Goal: Information Seeking & Learning: Check status

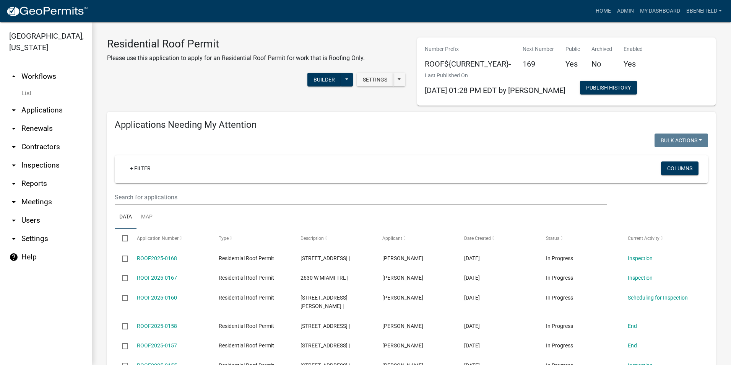
scroll to position [535, 0]
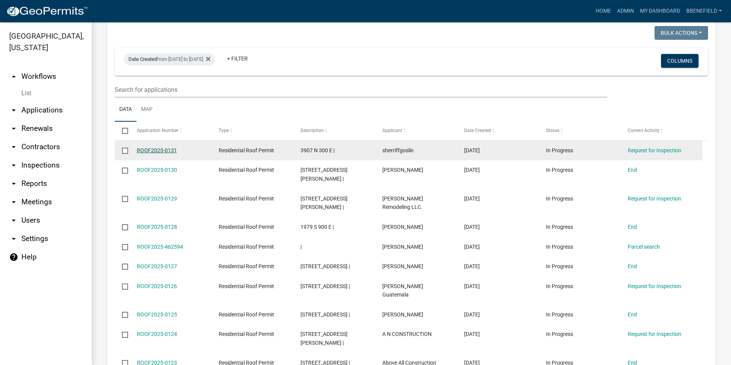
click at [150, 147] on link "ROOF2025-0131" at bounding box center [157, 150] width 40 height 6
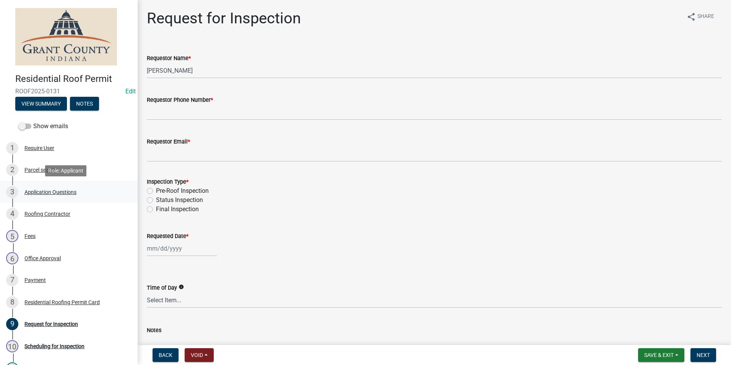
click at [52, 191] on div "Application Questions" at bounding box center [50, 191] width 52 height 5
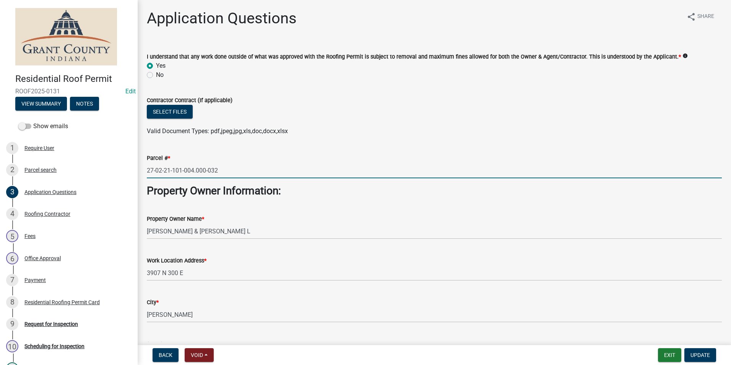
drag, startPoint x: 148, startPoint y: 169, endPoint x: 240, endPoint y: 161, distance: 92.5
click at [261, 164] on input "27-02-21-101-004.000-032" at bounding box center [434, 170] width 575 height 16
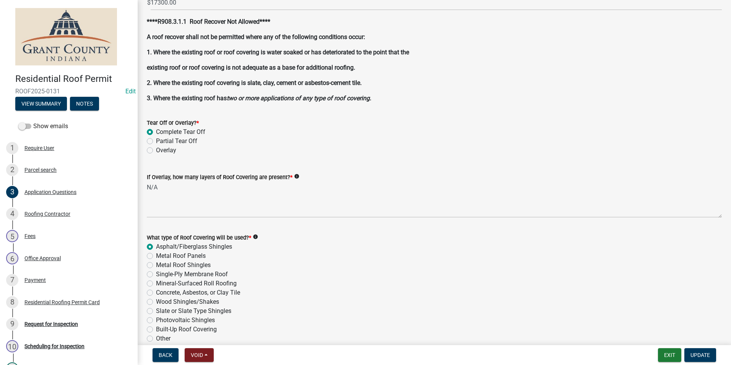
scroll to position [802, 0]
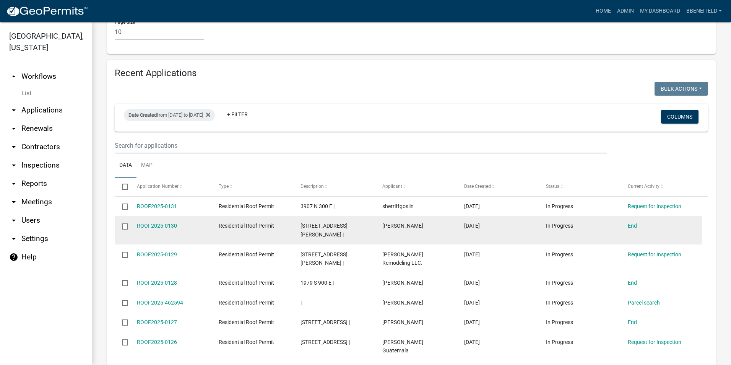
scroll to position [497, 0]
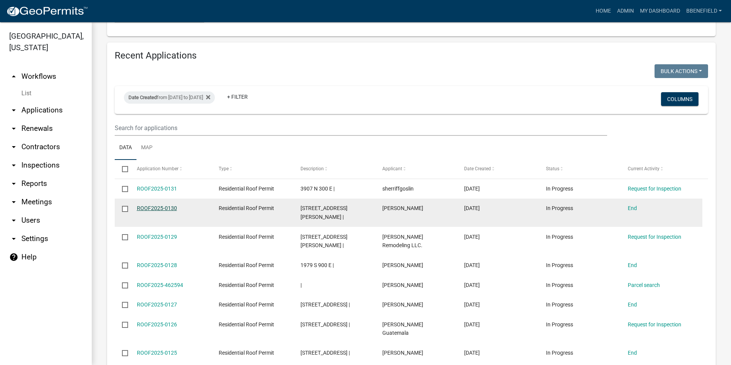
click at [156, 205] on link "ROOF2025-0130" at bounding box center [157, 208] width 40 height 6
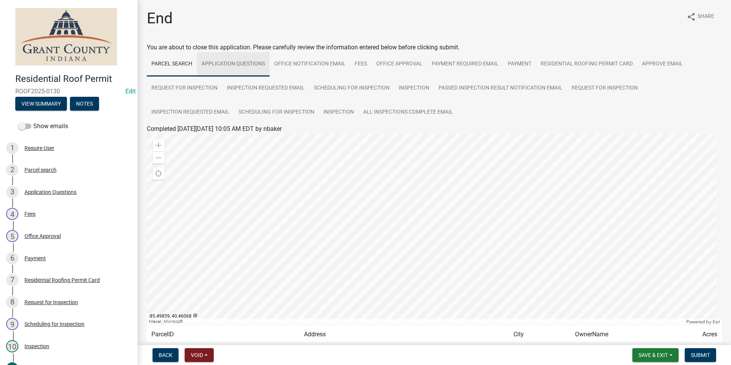
click at [248, 61] on link "Application Questions" at bounding box center [233, 64] width 73 height 24
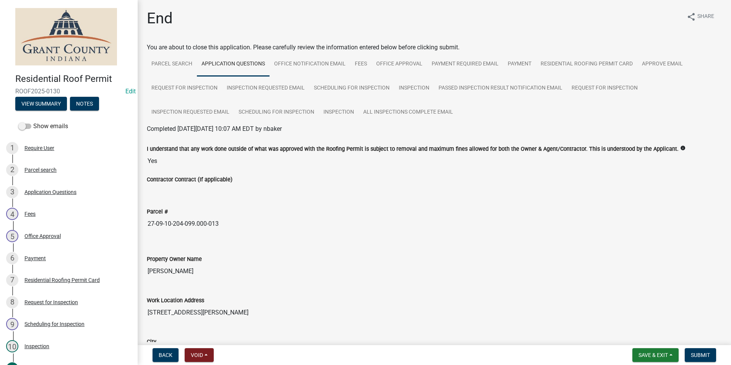
drag, startPoint x: 147, startPoint y: 224, endPoint x: 274, endPoint y: 219, distance: 127.3
click at [274, 219] on input "27-09-10-204-099.000-013" at bounding box center [434, 223] width 575 height 15
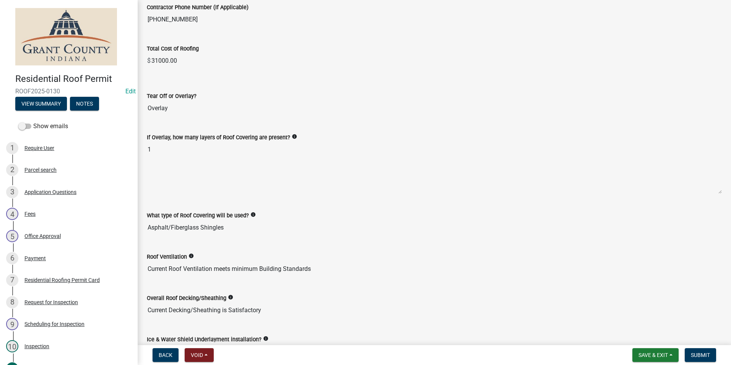
scroll to position [802, 0]
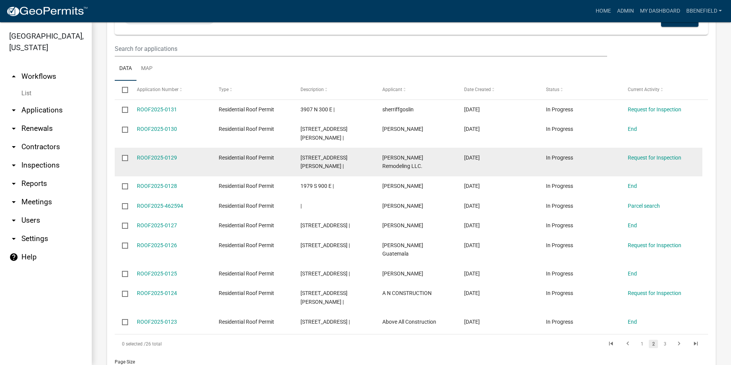
scroll to position [576, 0]
click at [147, 154] on link "ROOF2025-0129" at bounding box center [157, 157] width 40 height 6
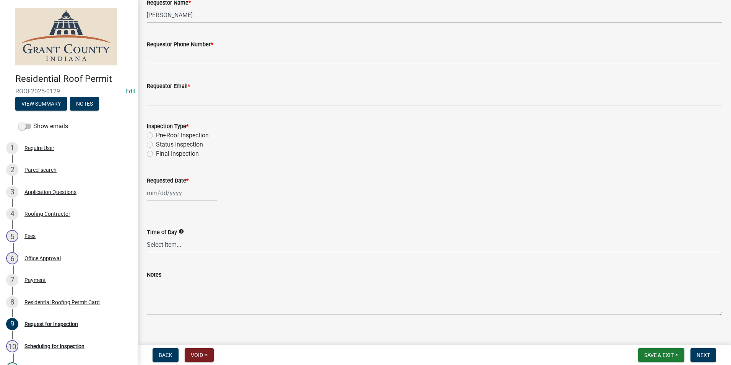
scroll to position [65, 0]
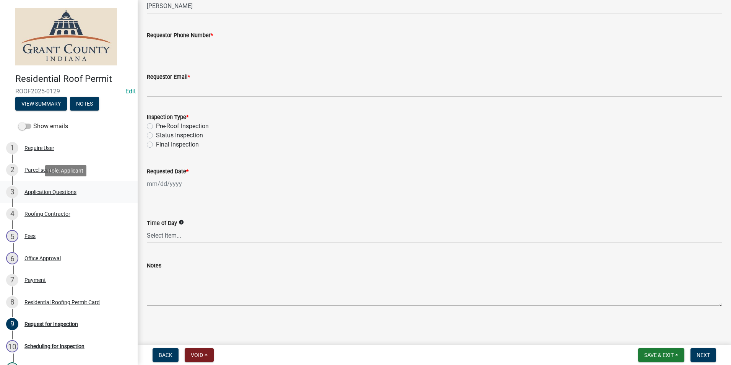
click at [47, 191] on div "Application Questions" at bounding box center [50, 191] width 52 height 5
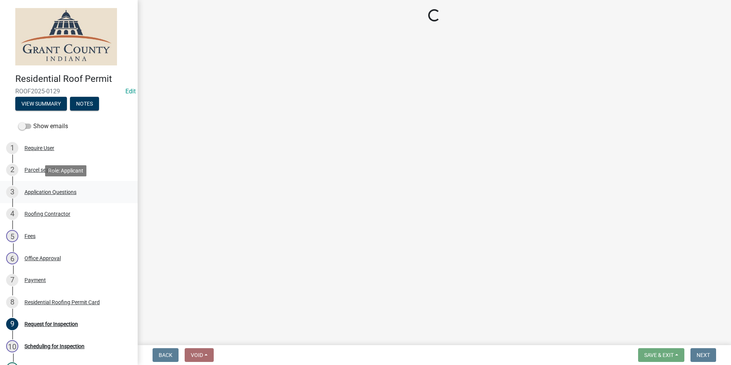
scroll to position [0, 0]
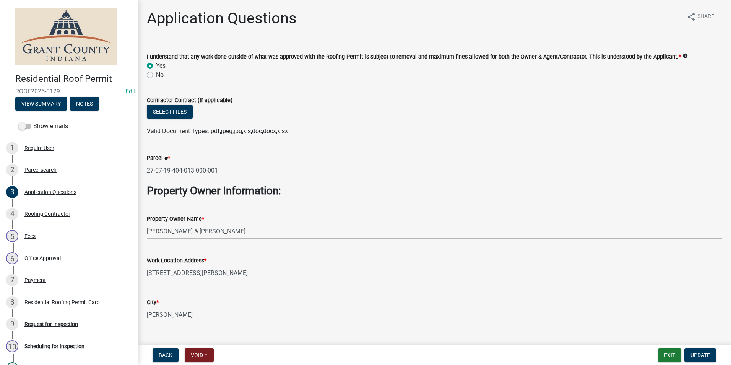
drag, startPoint x: 147, startPoint y: 169, endPoint x: 224, endPoint y: 168, distance: 77.6
click at [241, 172] on input "27-07-19-404-013.000-001" at bounding box center [434, 170] width 575 height 16
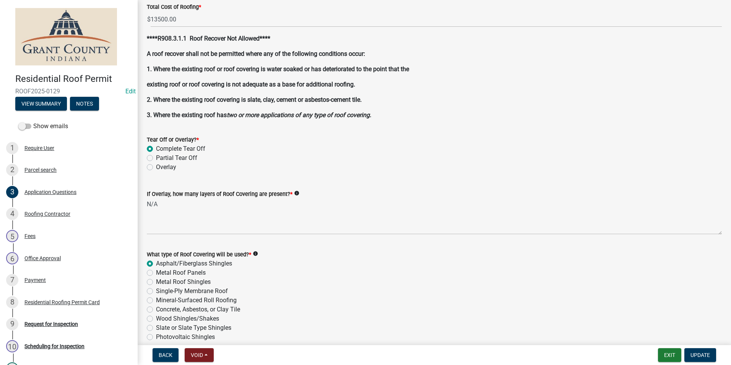
scroll to position [802, 0]
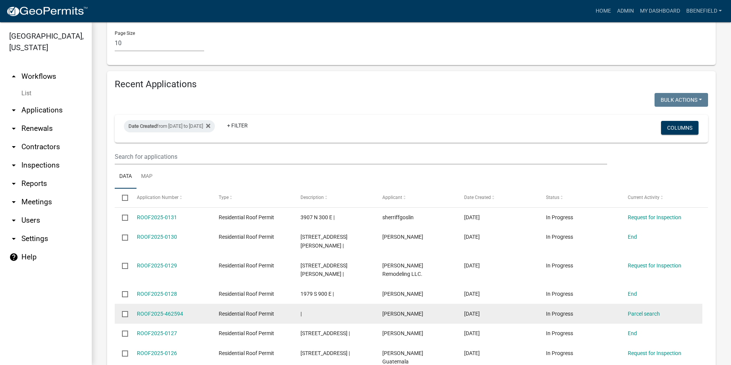
scroll to position [535, 0]
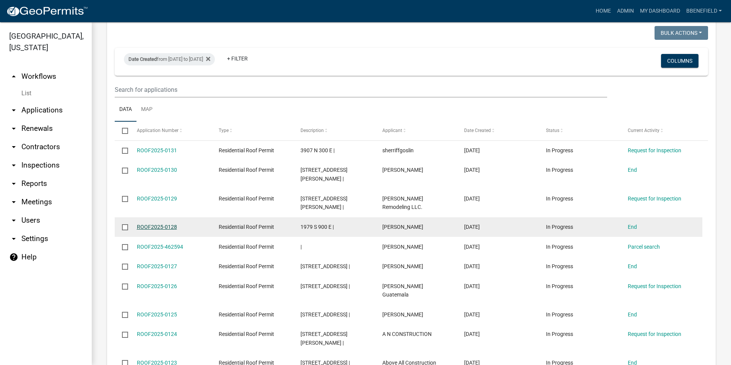
click at [158, 224] on link "ROOF2025-0128" at bounding box center [157, 227] width 40 height 6
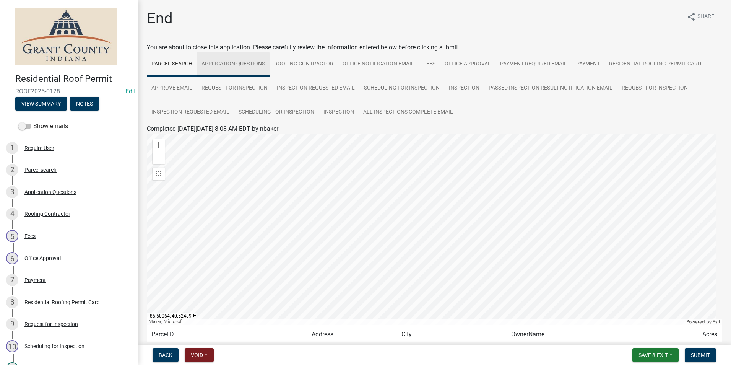
click at [232, 62] on link "Application Questions" at bounding box center [233, 64] width 73 height 24
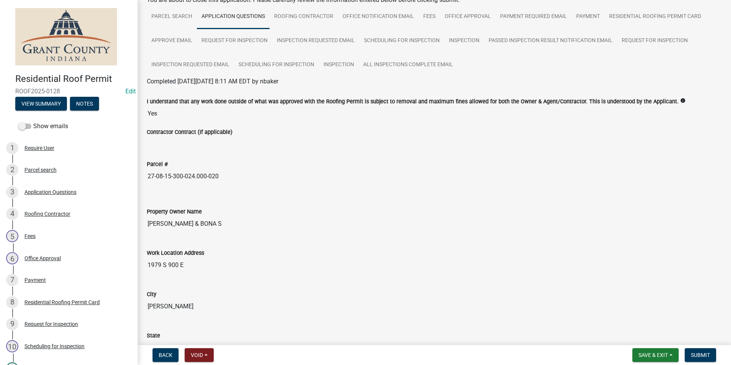
scroll to position [115, 0]
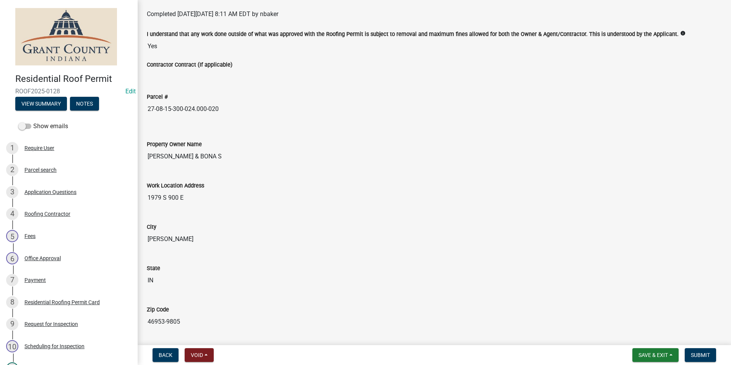
drag, startPoint x: 147, startPoint y: 109, endPoint x: 253, endPoint y: 127, distance: 107.5
click at [241, 254] on div "State [US_STATE]" at bounding box center [434, 270] width 575 height 35
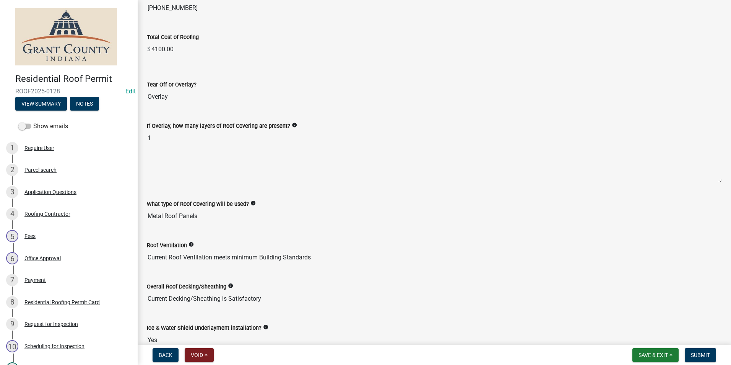
scroll to position [802, 0]
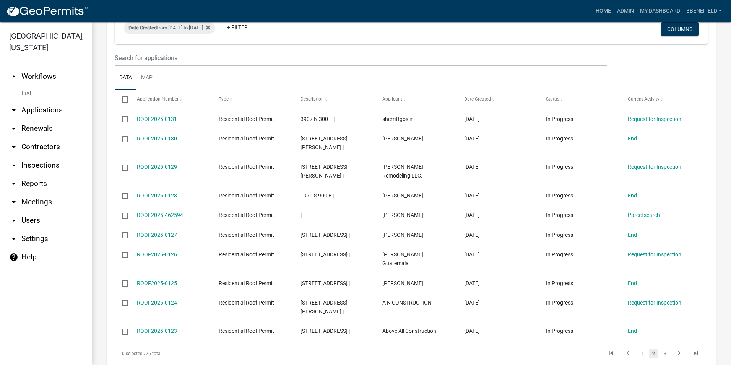
scroll to position [576, 0]
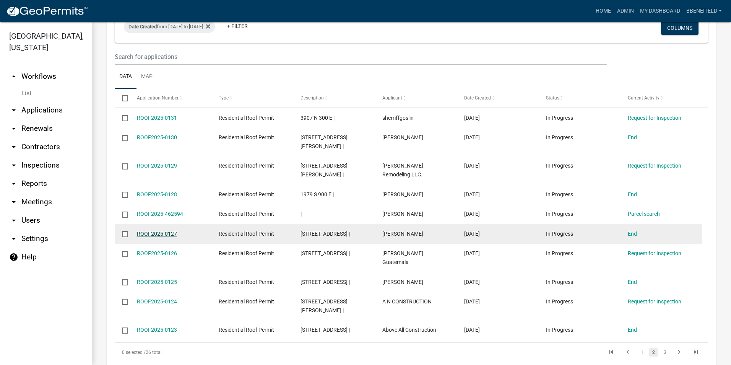
click at [162, 230] on link "ROOF2025-0127" at bounding box center [157, 233] width 40 height 6
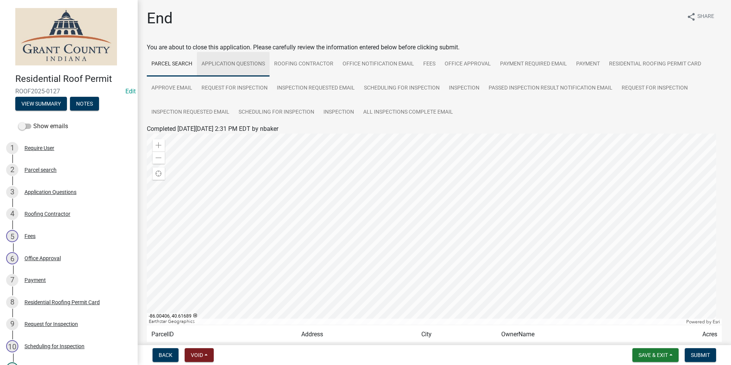
click at [218, 62] on link "Application Questions" at bounding box center [233, 64] width 73 height 24
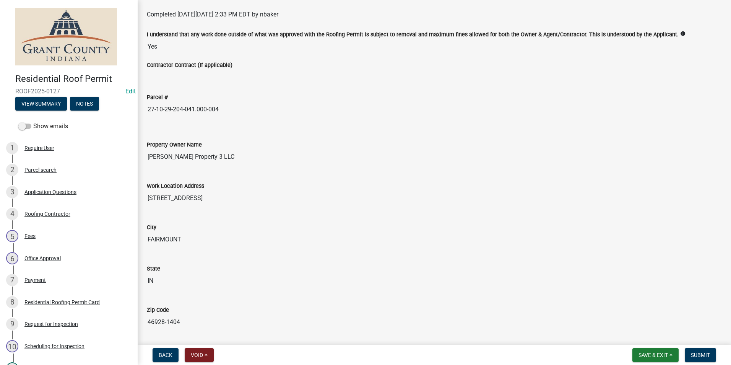
scroll to position [115, 0]
drag, startPoint x: 144, startPoint y: 110, endPoint x: 228, endPoint y: 127, distance: 85.4
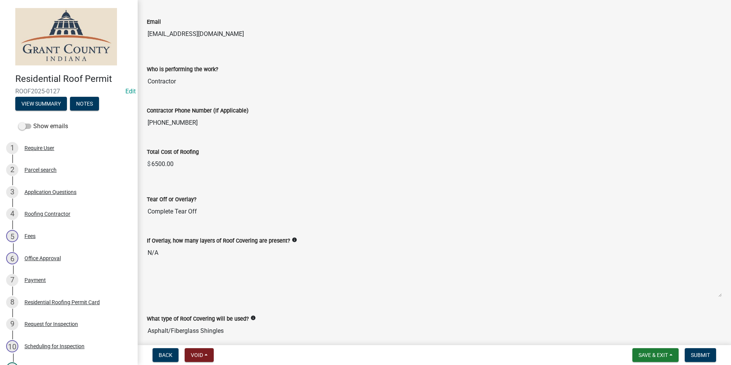
scroll to position [688, 0]
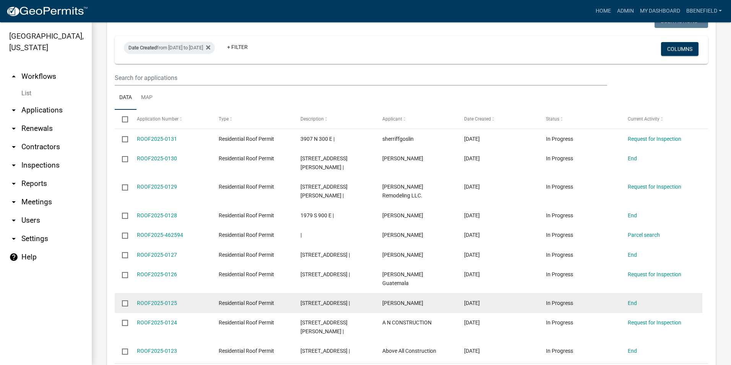
scroll to position [573, 0]
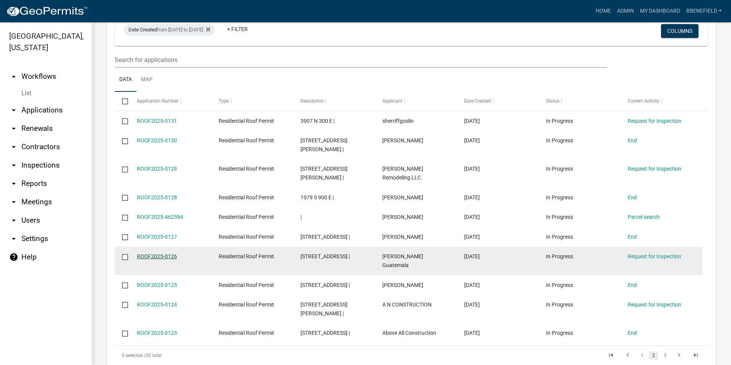
click at [157, 253] on link "ROOF2025-0126" at bounding box center [157, 256] width 40 height 6
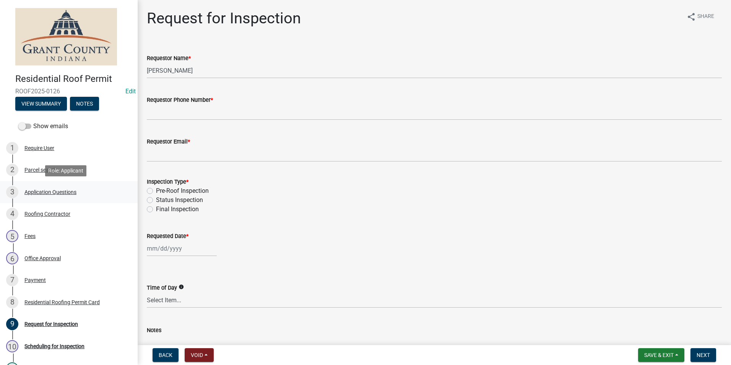
click at [47, 193] on div "Application Questions" at bounding box center [50, 191] width 52 height 5
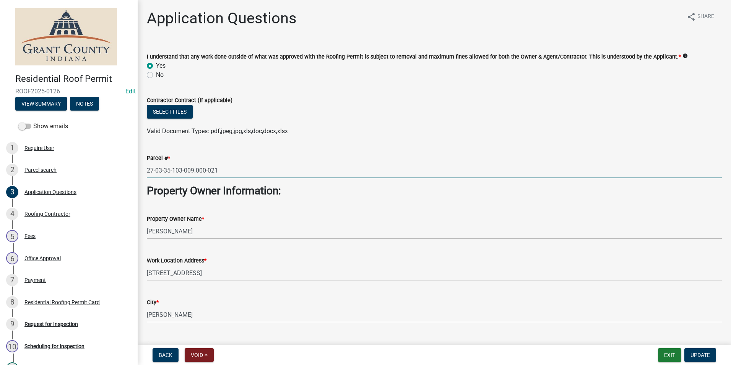
drag, startPoint x: 148, startPoint y: 170, endPoint x: 231, endPoint y: 160, distance: 84.0
click at [234, 160] on form "Parcel # * 27-03-35-103-009.000-021" at bounding box center [434, 165] width 575 height 25
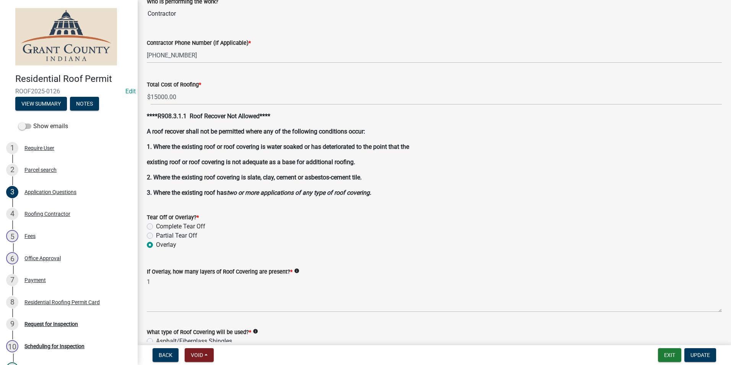
scroll to position [535, 0]
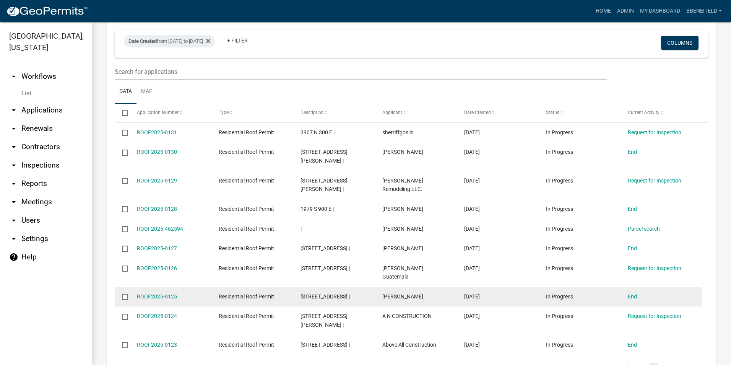
scroll to position [567, 0]
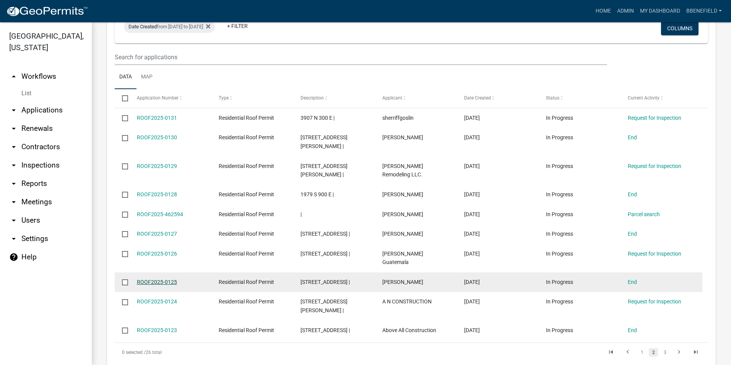
click at [159, 279] on link "ROOF2025-0125" at bounding box center [157, 282] width 40 height 6
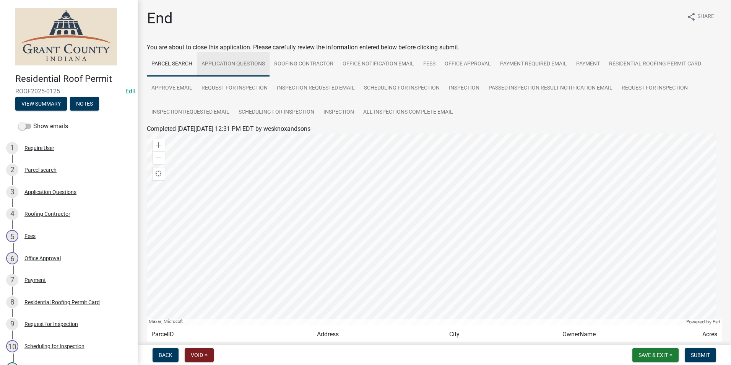
click at [240, 62] on link "Application Questions" at bounding box center [233, 64] width 73 height 24
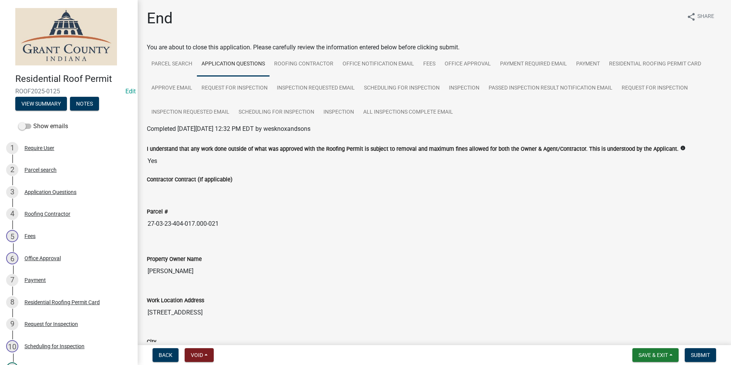
drag, startPoint x: 147, startPoint y: 224, endPoint x: 333, endPoint y: 185, distance: 190.5
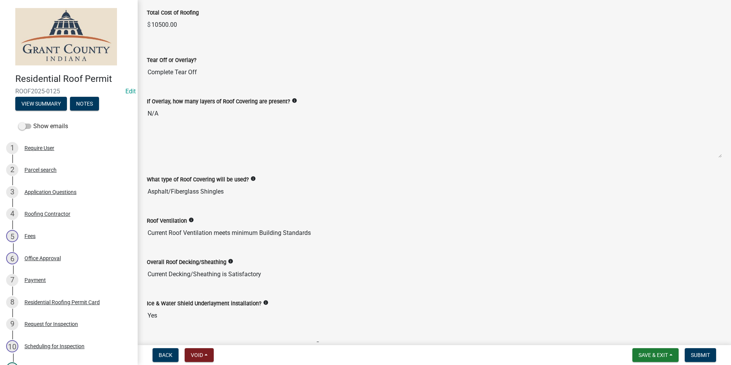
scroll to position [802, 0]
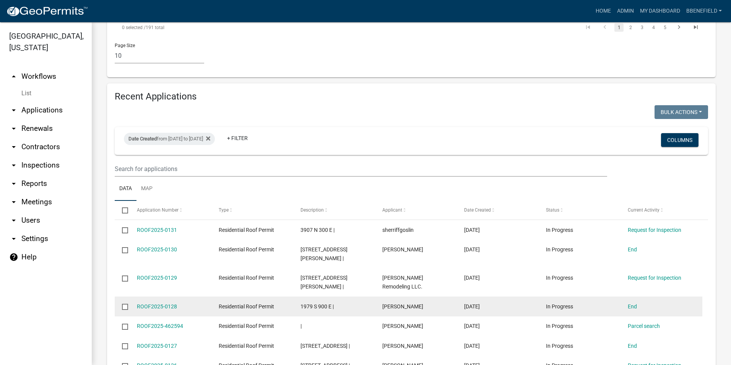
scroll to position [576, 0]
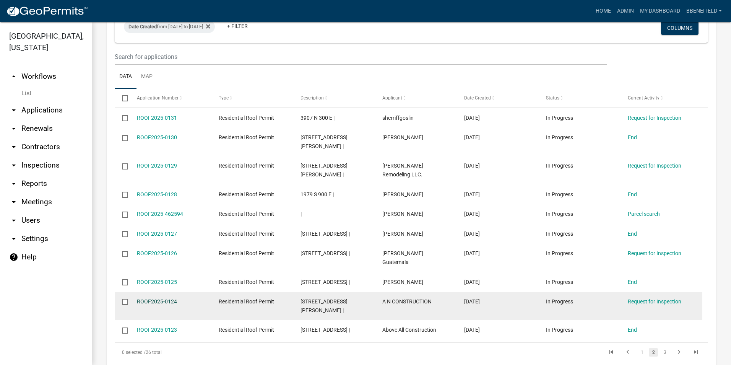
click at [153, 298] on link "ROOF2025-0124" at bounding box center [157, 301] width 40 height 6
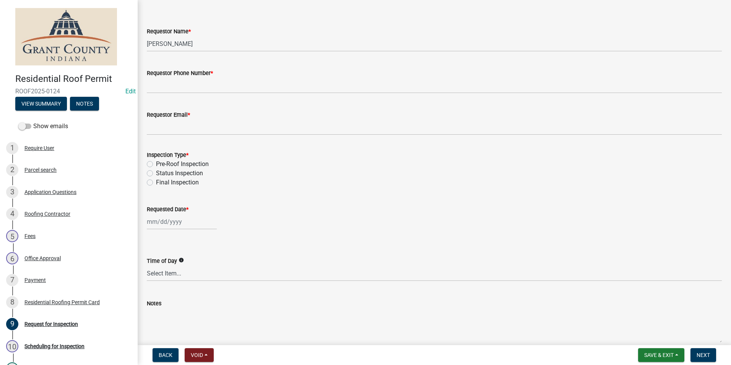
scroll to position [38, 0]
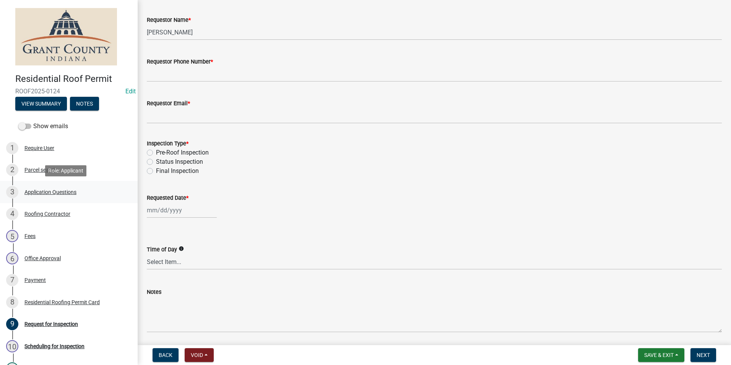
click at [57, 189] on div "Application Questions" at bounding box center [50, 191] width 52 height 5
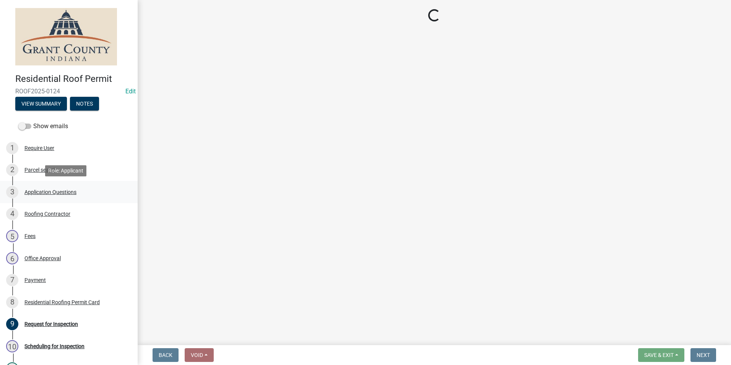
scroll to position [0, 0]
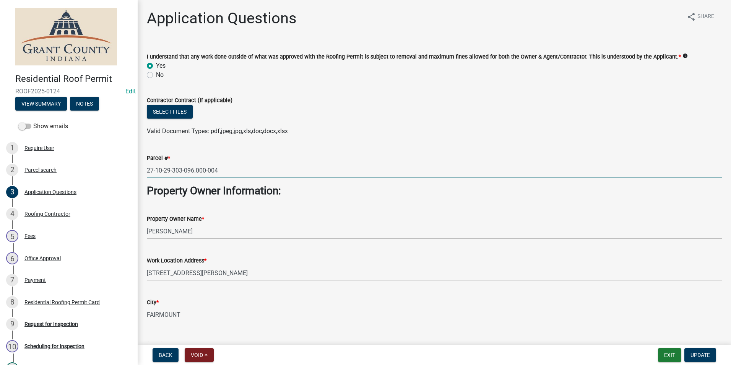
drag, startPoint x: 147, startPoint y: 167, endPoint x: 225, endPoint y: 160, distance: 77.5
click at [225, 161] on form "Parcel # * 27-10-29-303-096.000-004" at bounding box center [434, 165] width 575 height 25
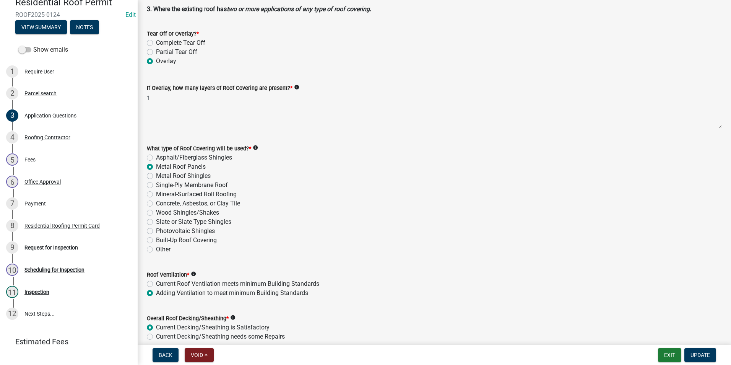
scroll to position [879, 0]
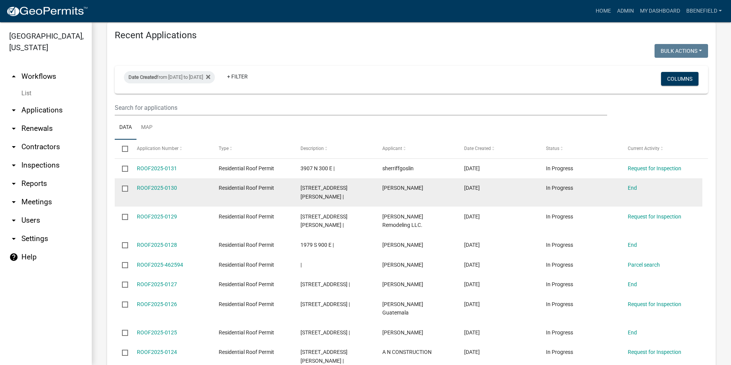
scroll to position [529, 0]
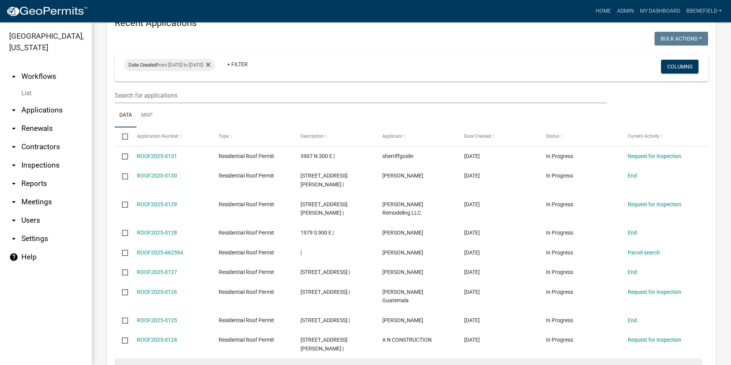
click at [159, 358] on datatable-body-cell "ROOF2025-0123" at bounding box center [170, 368] width 82 height 20
click at [155, 364] on link "ROOF2025-0123" at bounding box center [157, 368] width 40 height 6
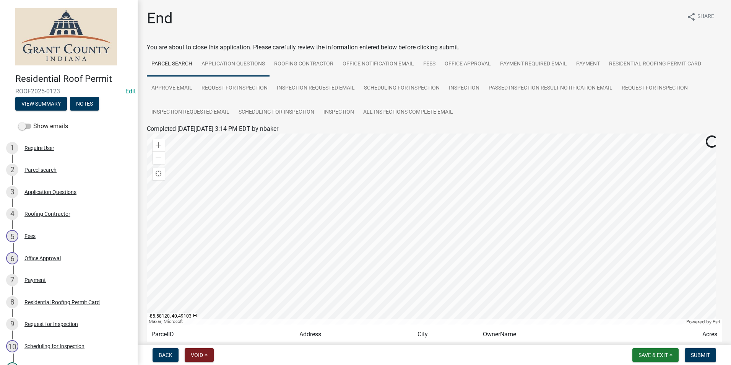
click at [237, 65] on link "Application Questions" at bounding box center [233, 64] width 73 height 24
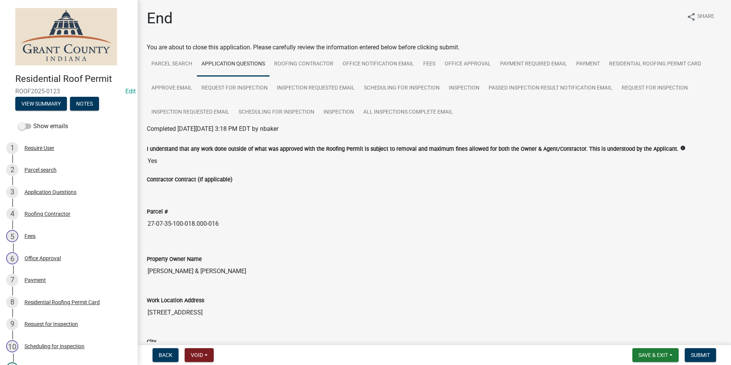
drag, startPoint x: 146, startPoint y: 220, endPoint x: 227, endPoint y: 209, distance: 81.4
click at [227, 209] on div "Parcel # 27-07-35-100-018.000-016" at bounding box center [434, 216] width 586 height 41
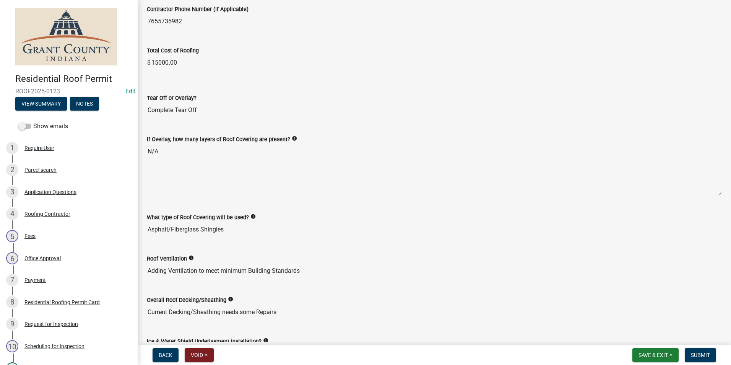
scroll to position [764, 0]
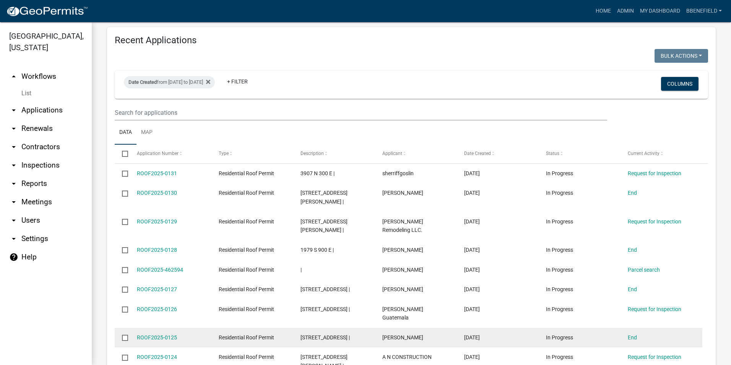
scroll to position [567, 0]
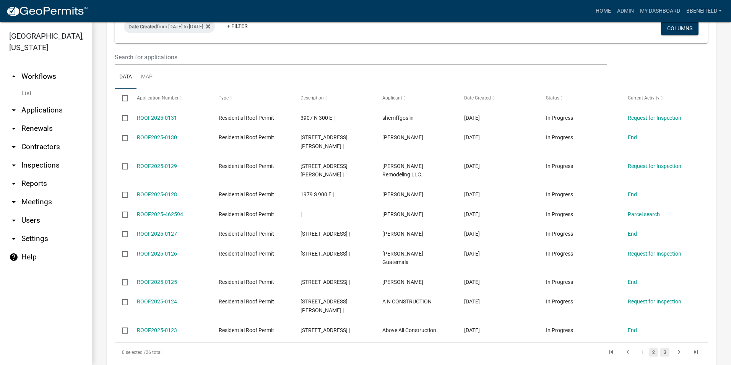
click at [660, 348] on link "3" at bounding box center [664, 352] width 9 height 8
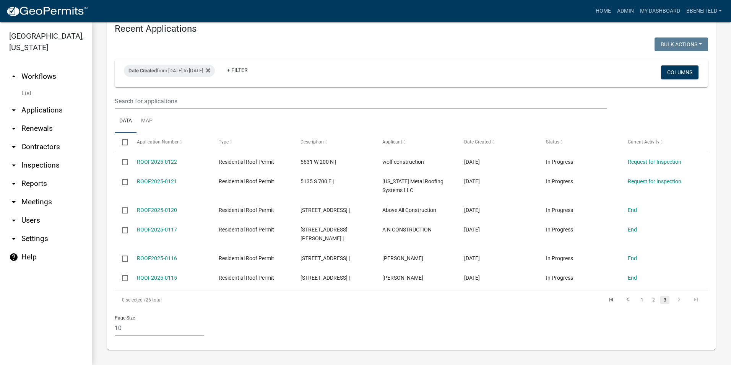
scroll to position [489, 0]
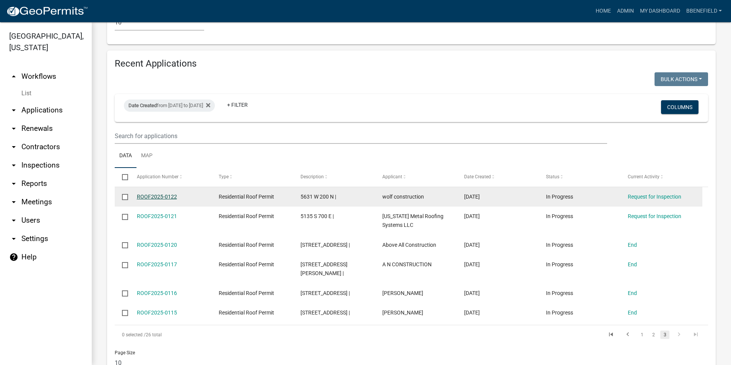
click at [170, 193] on link "ROOF2025-0122" at bounding box center [157, 196] width 40 height 6
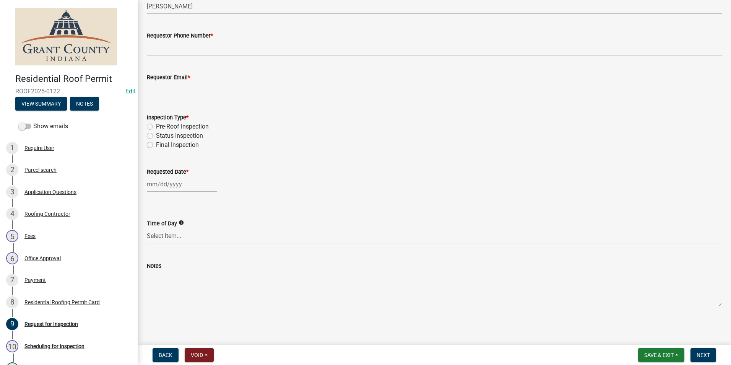
scroll to position [65, 0]
click at [45, 191] on div "Application Questions" at bounding box center [50, 191] width 52 height 5
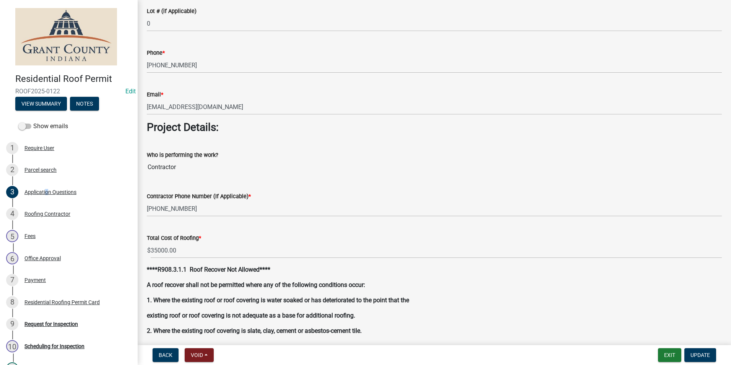
scroll to position [650, 0]
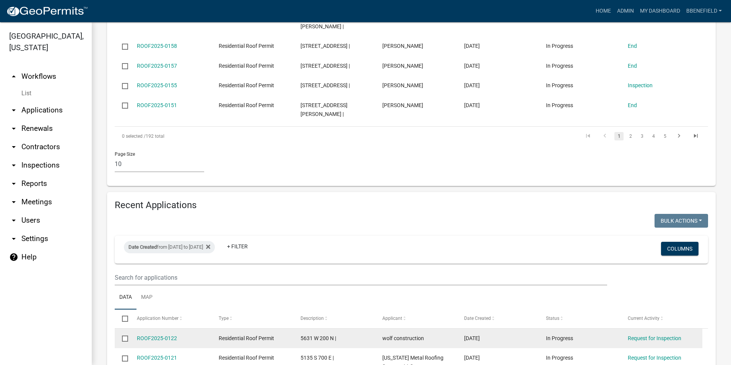
scroll to position [489, 0]
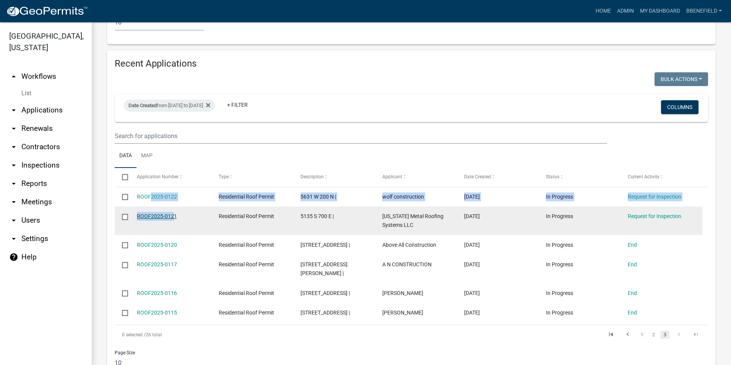
drag, startPoint x: 164, startPoint y: 185, endPoint x: 170, endPoint y: 189, distance: 7.1
click at [170, 189] on datatable-scroller "ROOF2025-0122 Residential Roof Permit 5631 W 200 N | wolf construction [DATE] I…" at bounding box center [408, 255] width 587 height 136
drag, startPoint x: 170, startPoint y: 189, endPoint x: 165, endPoint y: 191, distance: 5.2
click at [164, 213] on link "ROOF2025-0121" at bounding box center [157, 216] width 40 height 6
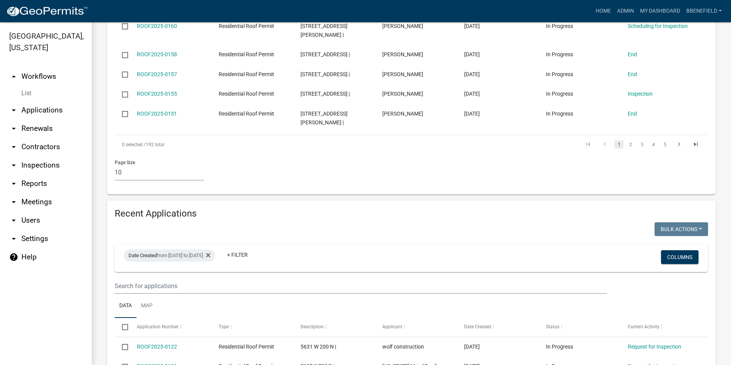
scroll to position [489, 0]
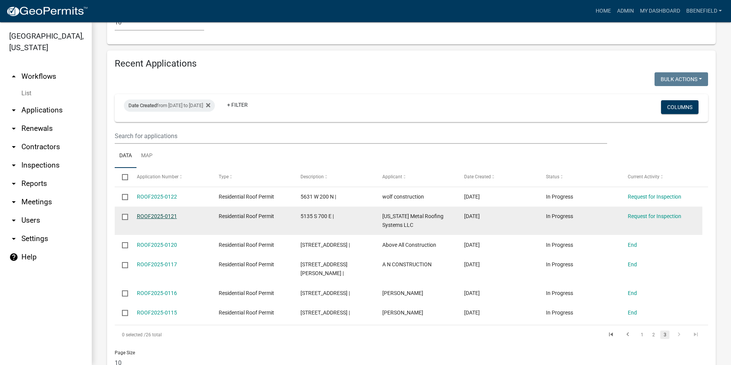
click at [164, 213] on link "ROOF2025-0121" at bounding box center [157, 216] width 40 height 6
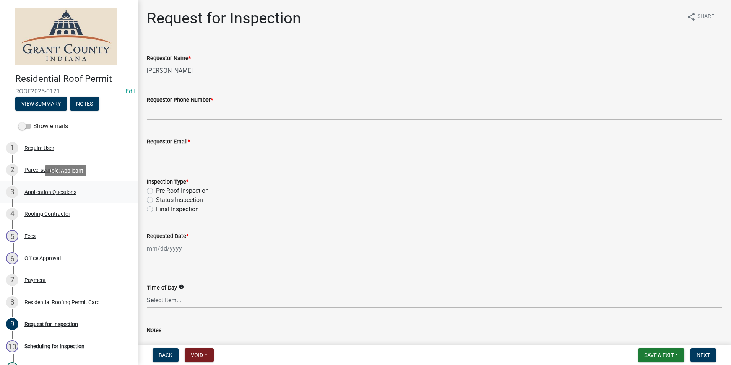
click at [41, 191] on div "Application Questions" at bounding box center [50, 191] width 52 height 5
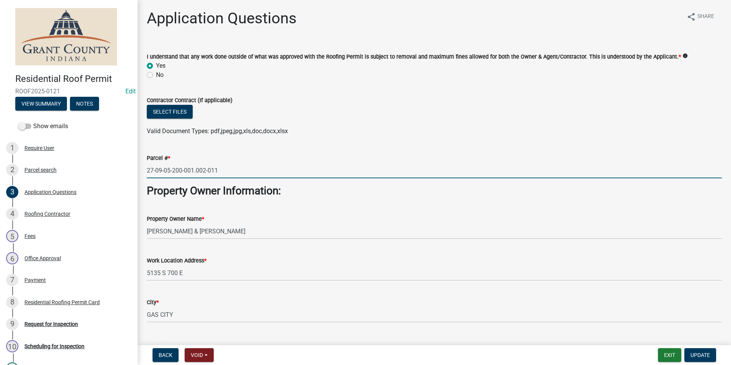
drag, startPoint x: 151, startPoint y: 171, endPoint x: 194, endPoint y: 163, distance: 44.7
click at [199, 165] on input "27-09-05-200-001.002-011" at bounding box center [434, 170] width 575 height 16
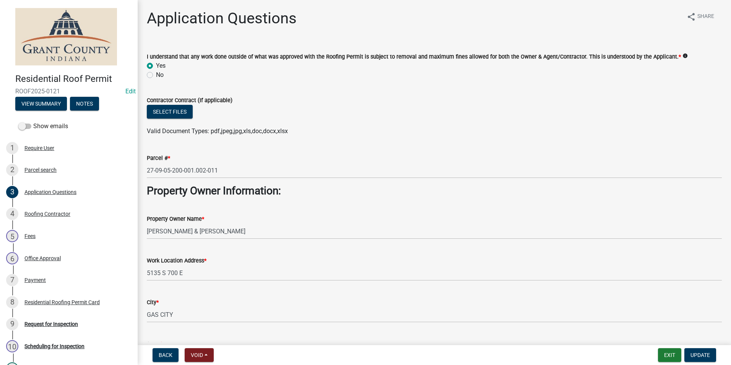
click at [178, 151] on div "Parcel # * 27-09-05-200-001.002-011" at bounding box center [434, 161] width 575 height 36
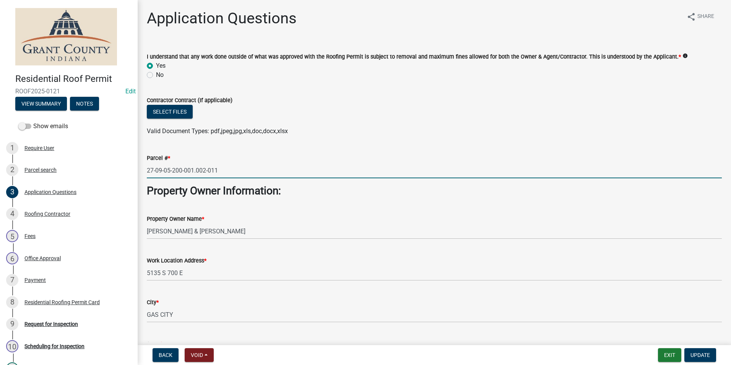
drag, startPoint x: 147, startPoint y: 172, endPoint x: 212, endPoint y: 173, distance: 65.0
click at [230, 166] on input "27-09-05-200-001.002-011" at bounding box center [434, 170] width 575 height 16
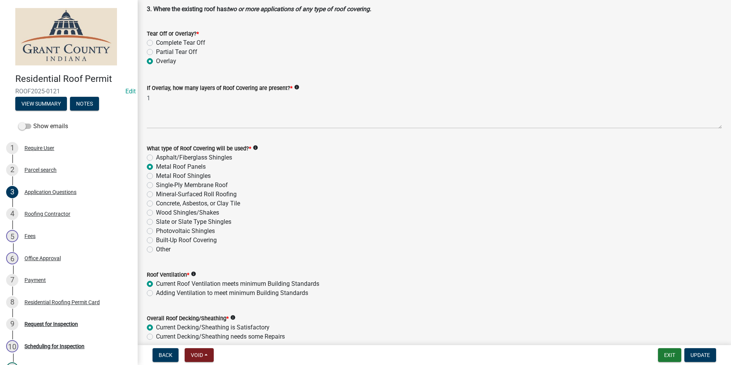
scroll to position [879, 0]
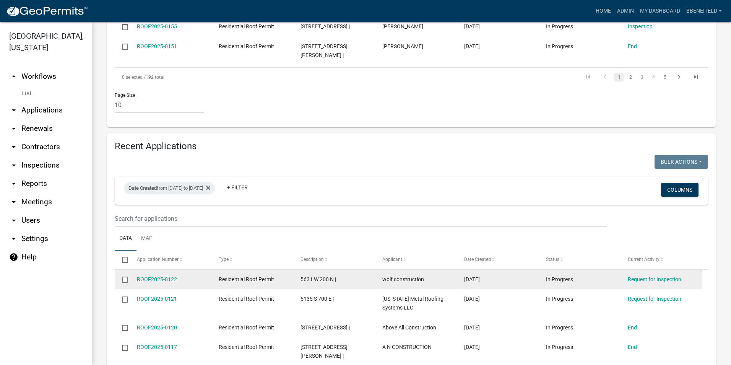
scroll to position [489, 0]
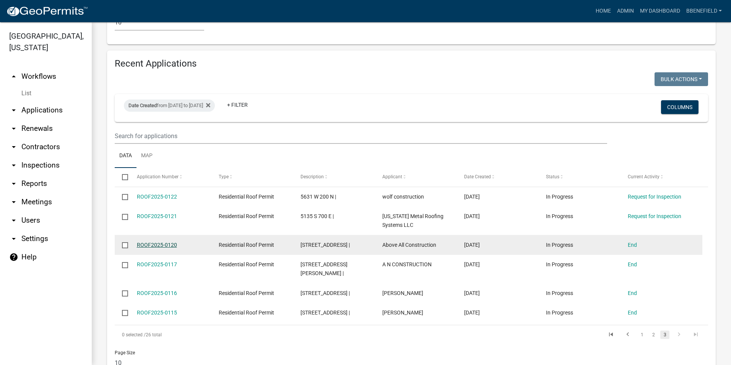
click at [153, 241] on link "ROOF2025-0120" at bounding box center [157, 244] width 40 height 6
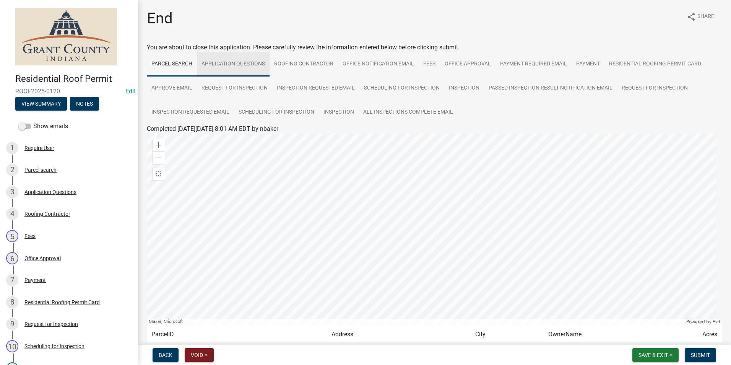
click at [217, 62] on link "Application Questions" at bounding box center [233, 64] width 73 height 24
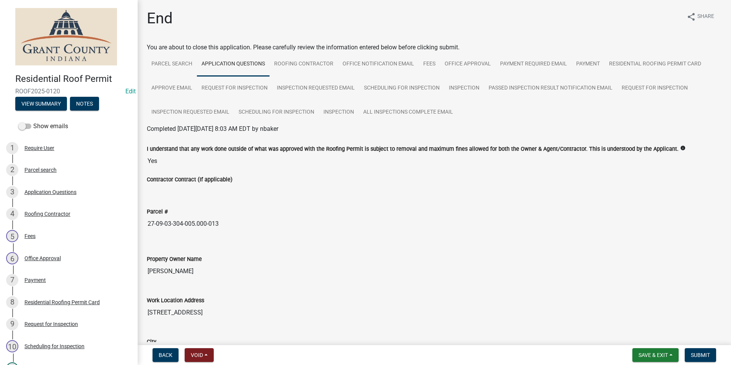
drag, startPoint x: 147, startPoint y: 226, endPoint x: 230, endPoint y: 234, distance: 83.7
click at [230, 234] on div "Parcel # 27-09-03-304-005.000-013" at bounding box center [434, 216] width 586 height 41
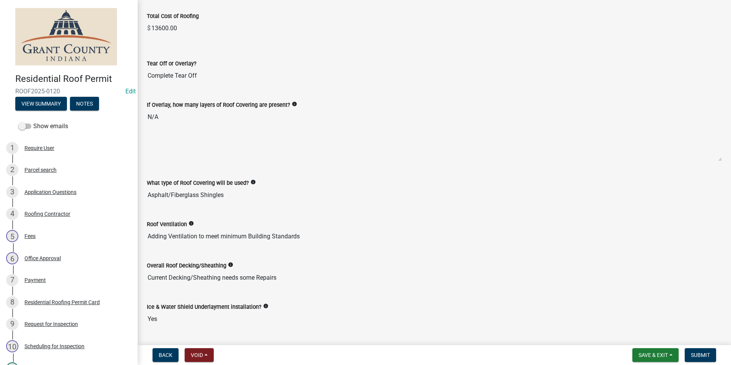
scroll to position [802, 0]
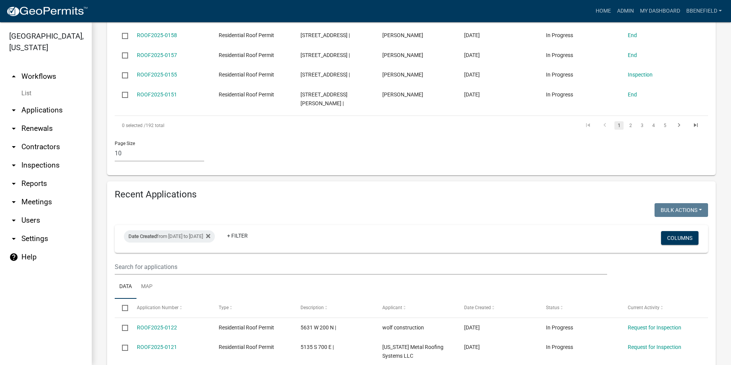
scroll to position [489, 0]
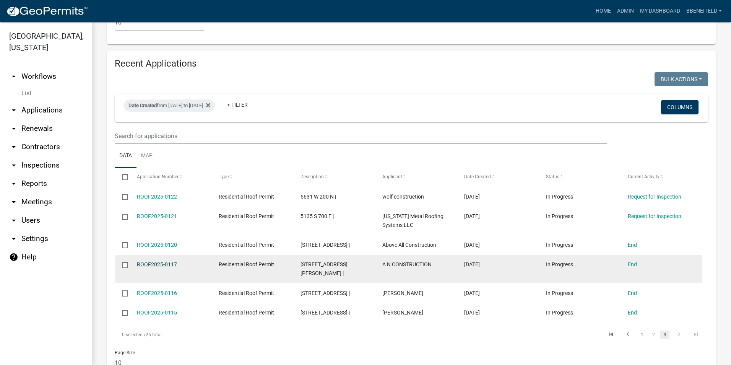
click at [153, 261] on link "ROOF2025-0117" at bounding box center [157, 264] width 40 height 6
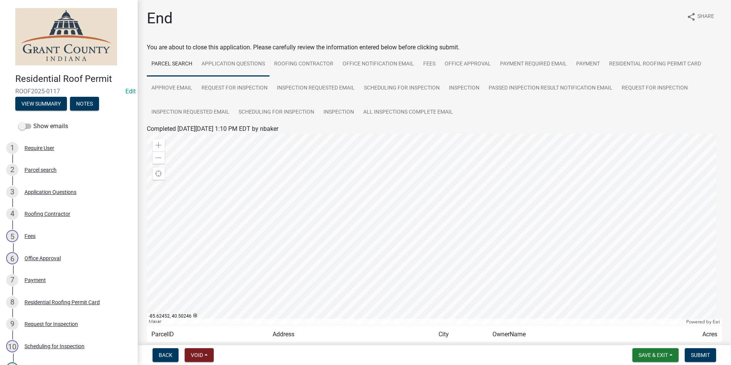
click at [238, 62] on link "Application Questions" at bounding box center [233, 64] width 73 height 24
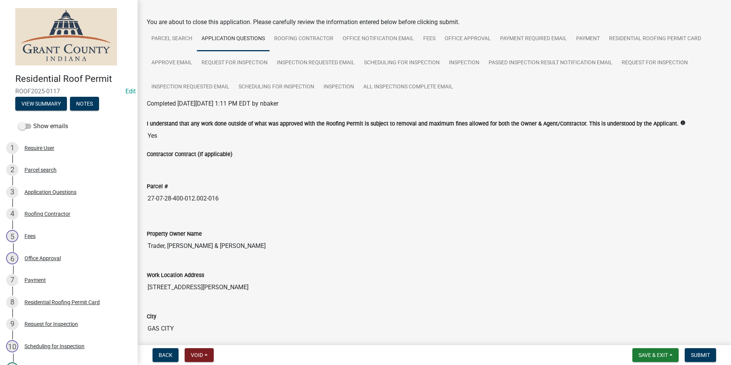
scroll to position [76, 0]
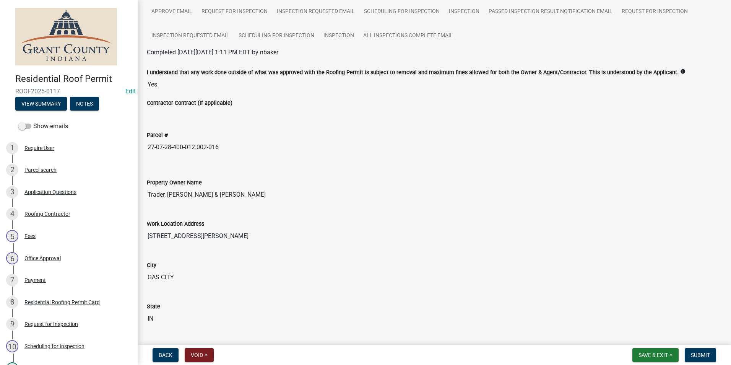
drag, startPoint x: 147, startPoint y: 147, endPoint x: 322, endPoint y: 101, distance: 180.8
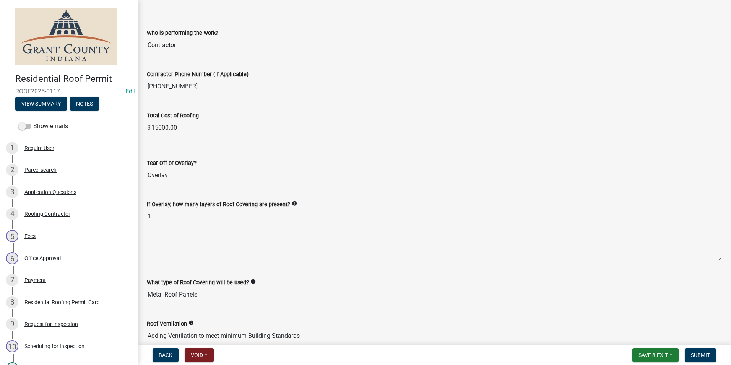
scroll to position [688, 0]
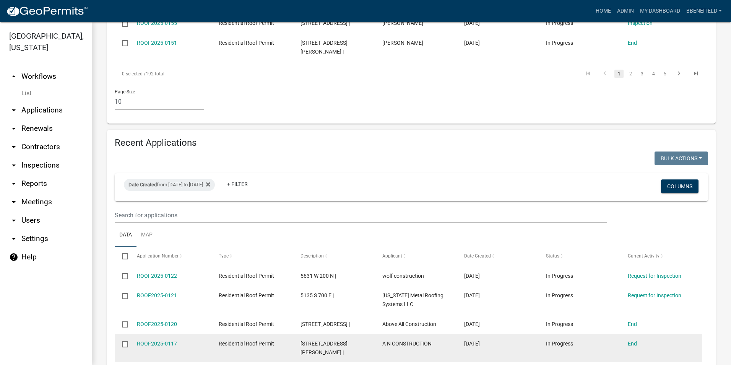
scroll to position [489, 0]
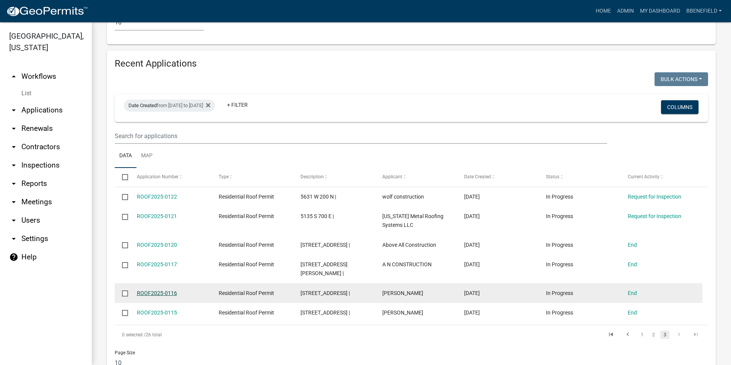
click at [167, 290] on link "ROOF2025-0116" at bounding box center [157, 293] width 40 height 6
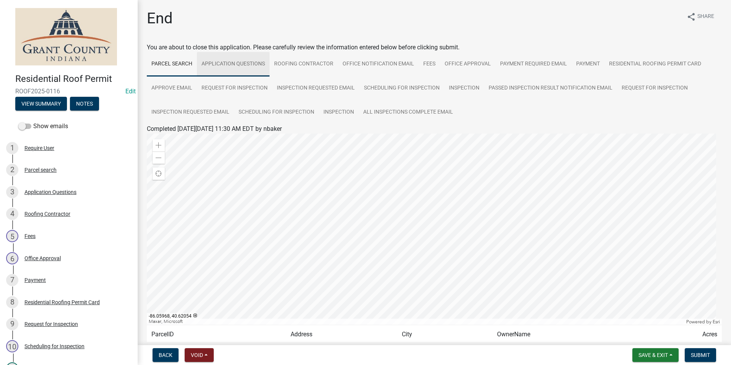
click at [246, 63] on link "Application Questions" at bounding box center [233, 64] width 73 height 24
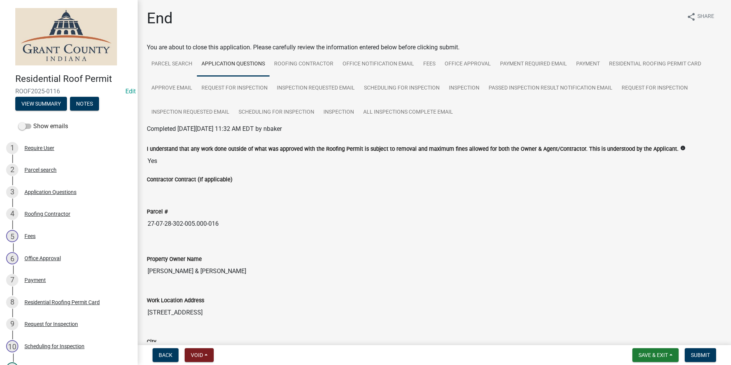
drag, startPoint x: 147, startPoint y: 224, endPoint x: 252, endPoint y: 209, distance: 106.2
click at [252, 209] on div "Parcel # 27-07-28-302-005.000-016" at bounding box center [434, 213] width 575 height 35
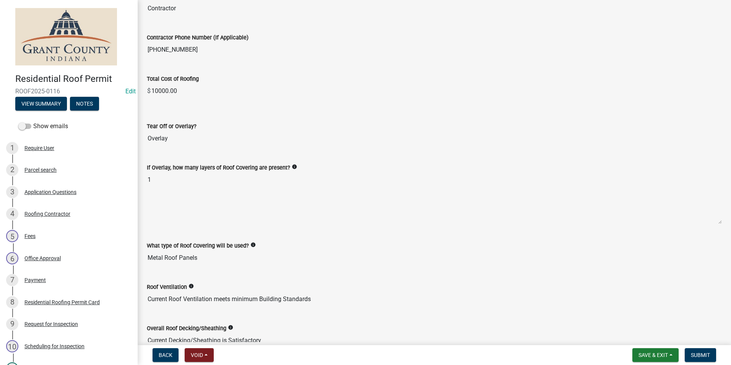
scroll to position [726, 0]
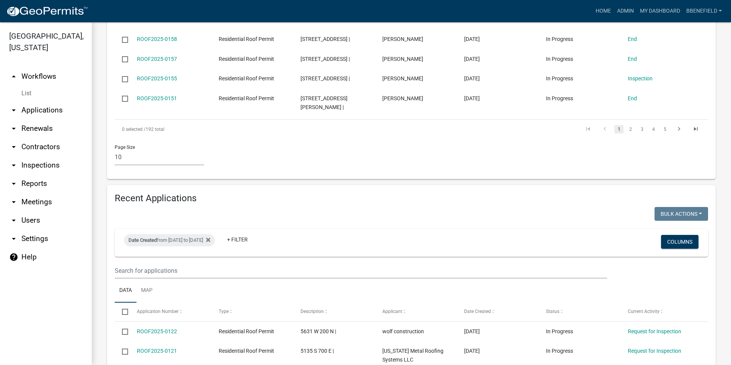
scroll to position [489, 0]
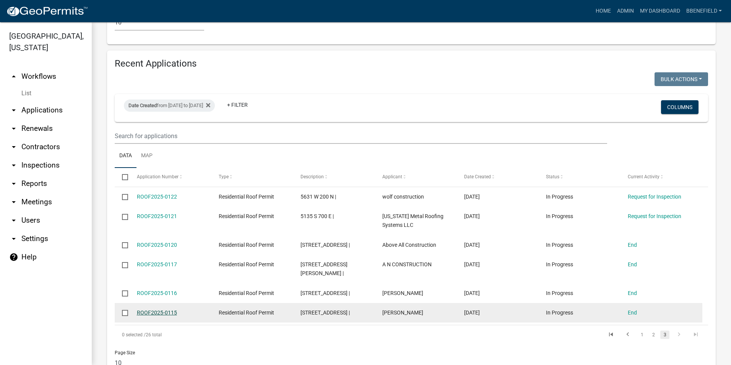
click at [164, 309] on link "ROOF2025-0115" at bounding box center [157, 312] width 40 height 6
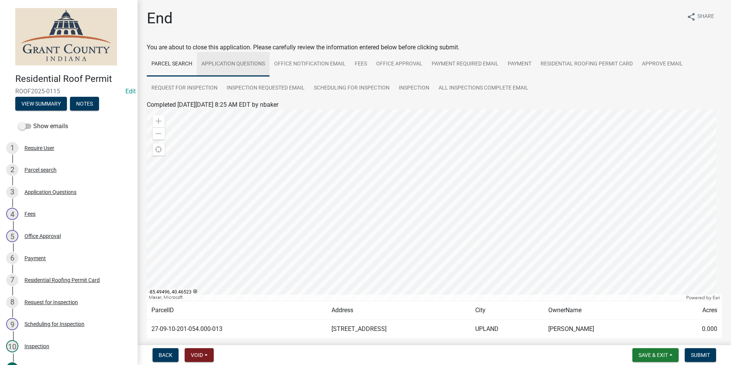
click at [227, 62] on link "Application Questions" at bounding box center [233, 64] width 73 height 24
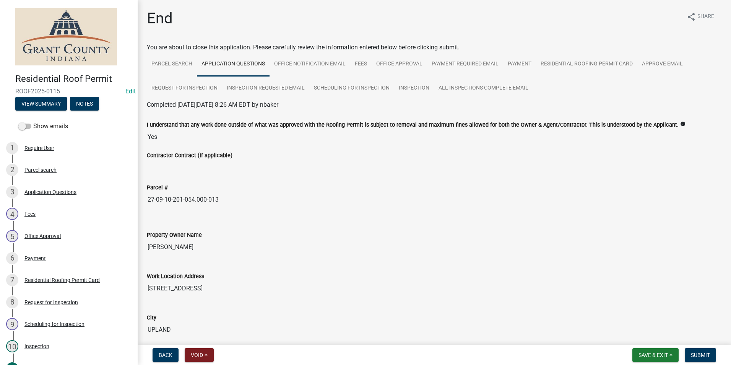
drag, startPoint x: 147, startPoint y: 199, endPoint x: 292, endPoint y: 191, distance: 145.0
click at [292, 191] on div "Parcel # 27-09-10-201-054.000-013" at bounding box center [434, 189] width 575 height 35
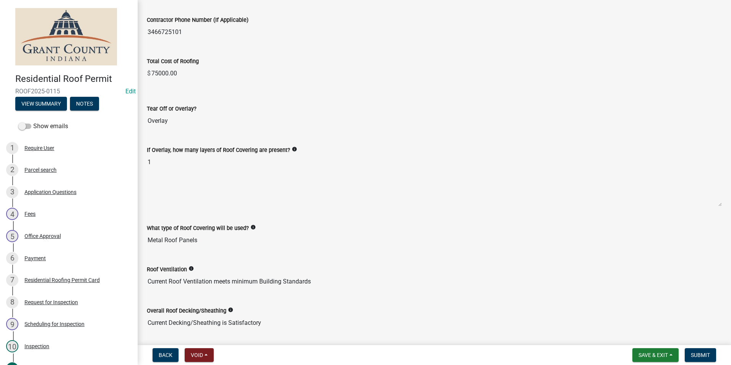
scroll to position [726, 0]
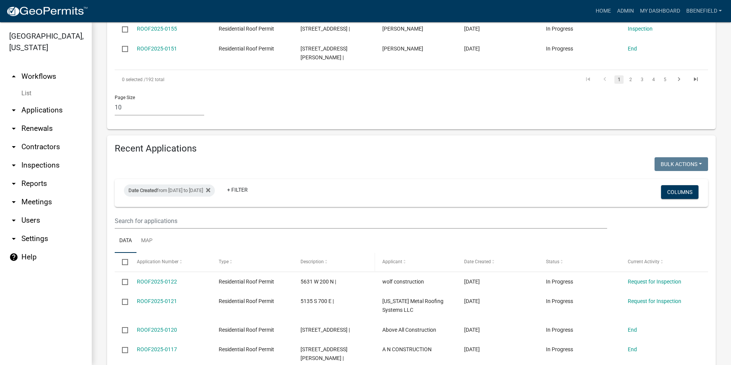
scroll to position [489, 0]
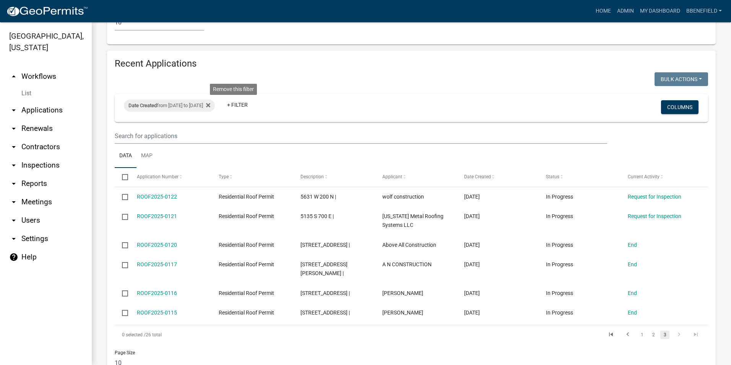
drag, startPoint x: 235, startPoint y: 79, endPoint x: 235, endPoint y: 74, distance: 5.0
click at [210, 103] on icon at bounding box center [208, 105] width 4 height 4
